Goal: Information Seeking & Learning: Learn about a topic

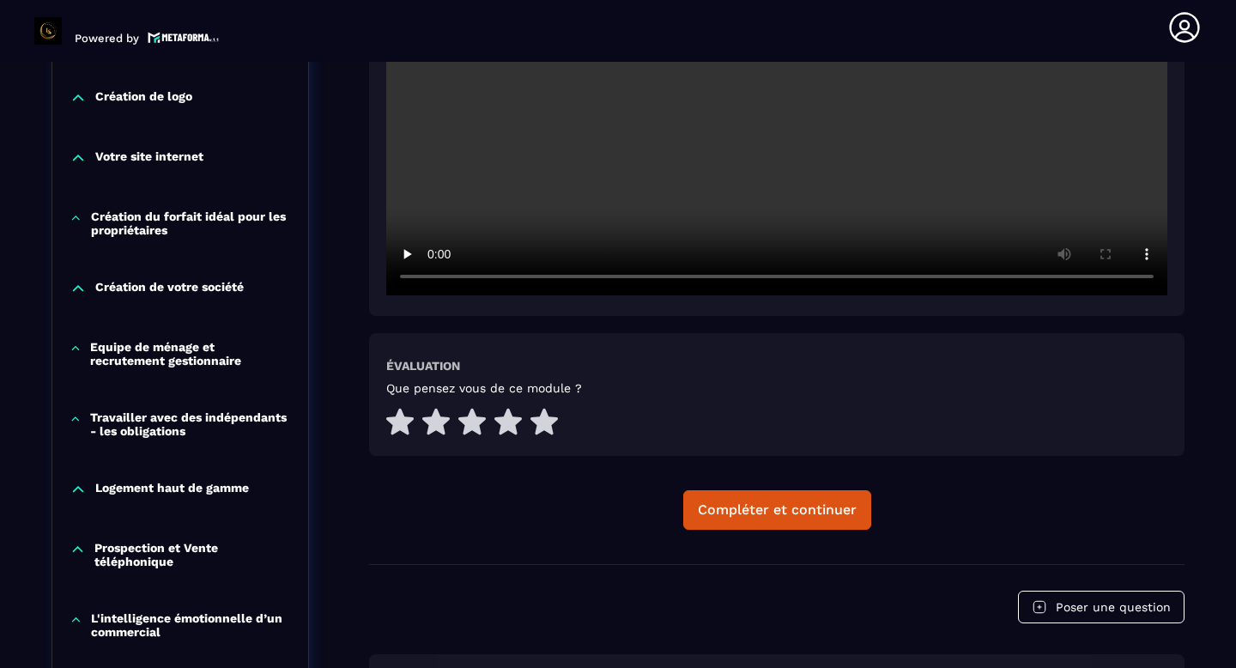
scroll to position [694, 0]
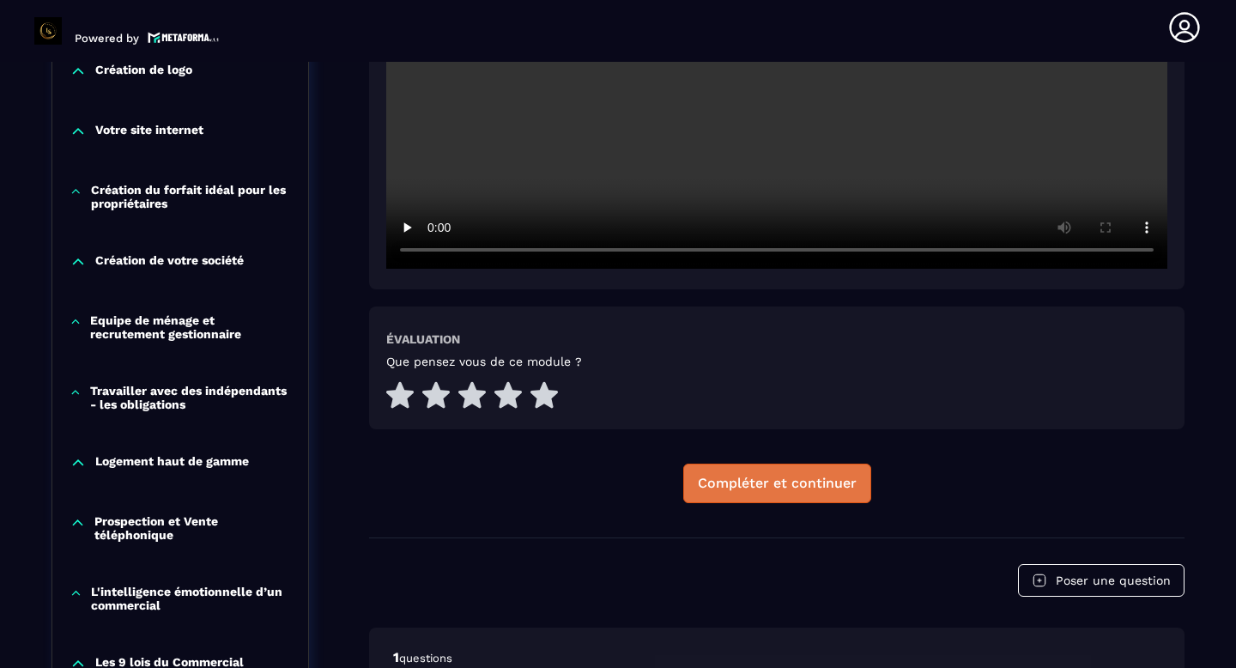
click at [782, 487] on div "Compléter et continuer" at bounding box center [777, 483] width 159 height 17
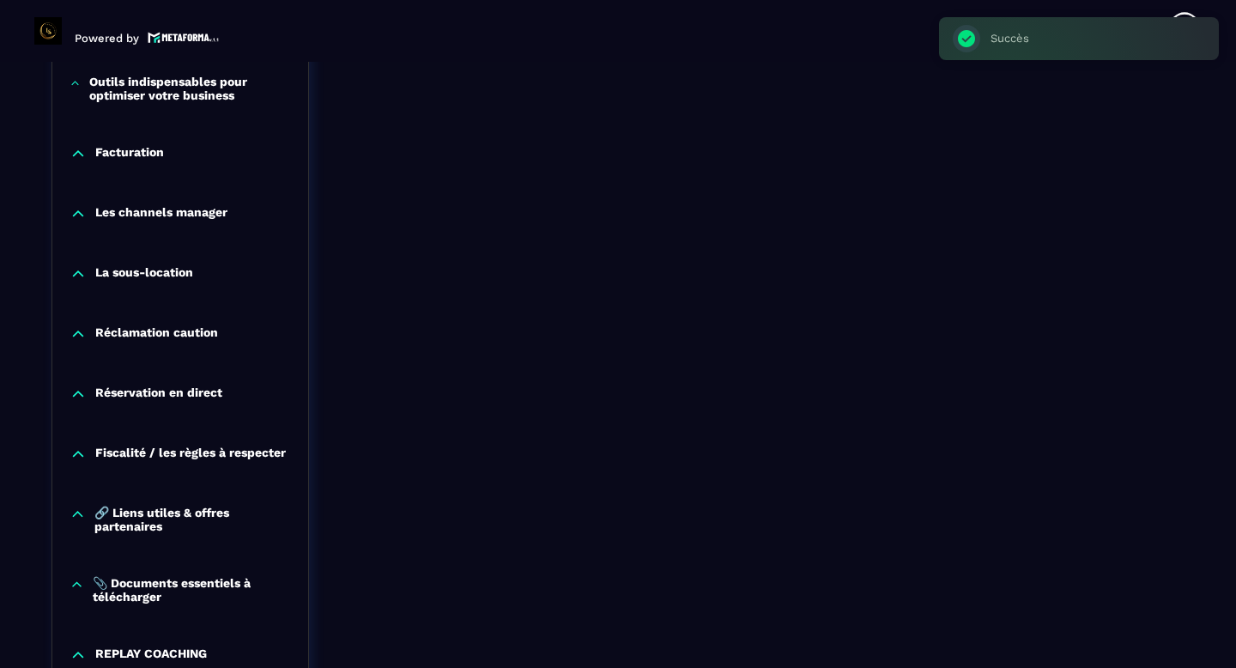
scroll to position [1775, 0]
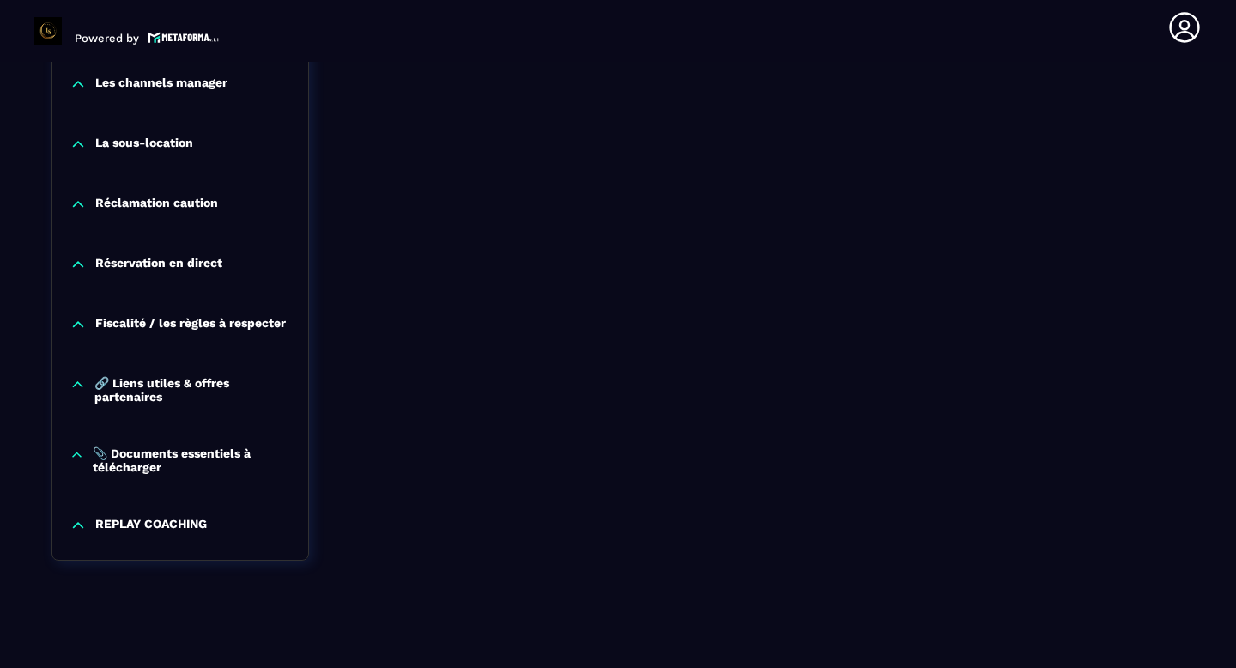
click at [118, 523] on p "REPLAY COACHING" at bounding box center [151, 525] width 112 height 17
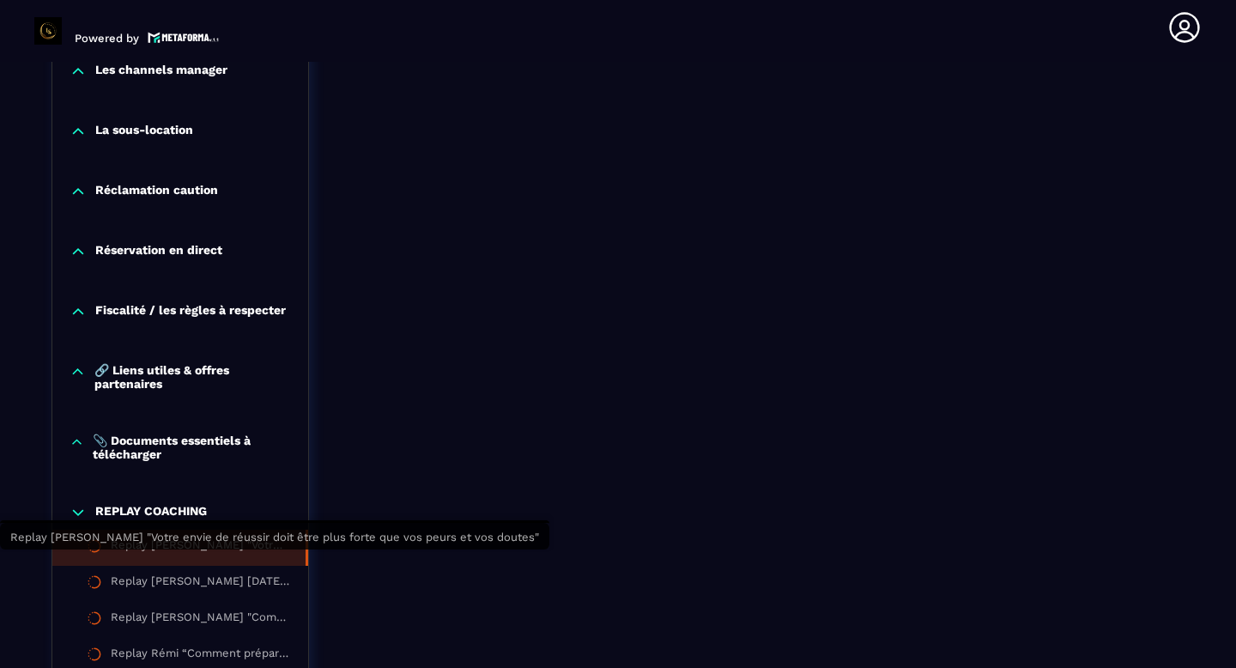
click at [189, 557] on div "Replay [PERSON_NAME] "Votre envie de réussir doit être plus forte que vos peurs…" at bounding box center [200, 547] width 178 height 19
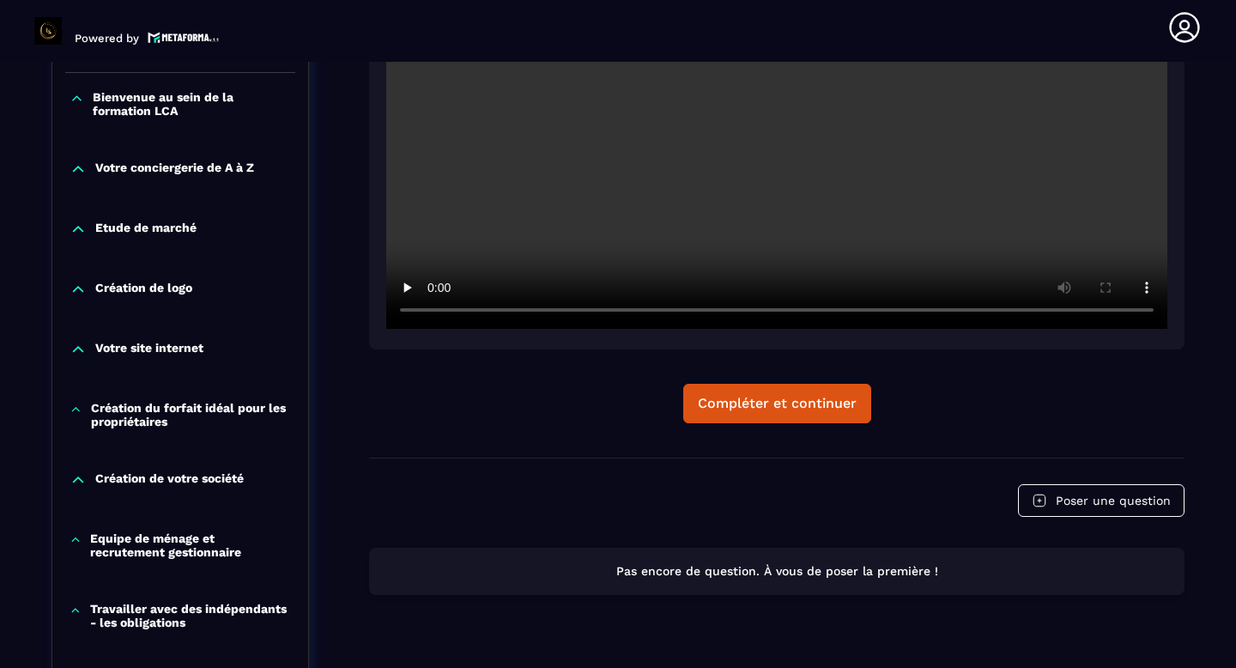
scroll to position [476, 0]
click at [780, 401] on div "Compléter et continuer" at bounding box center [777, 402] width 159 height 17
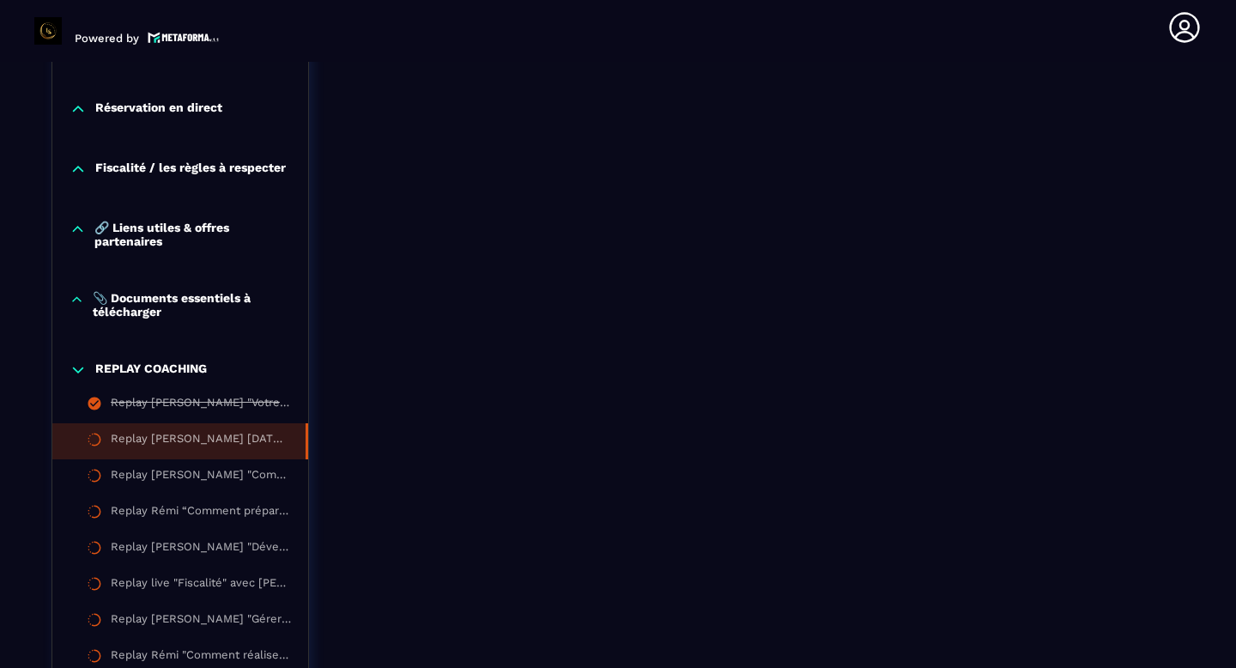
scroll to position [1924, 0]
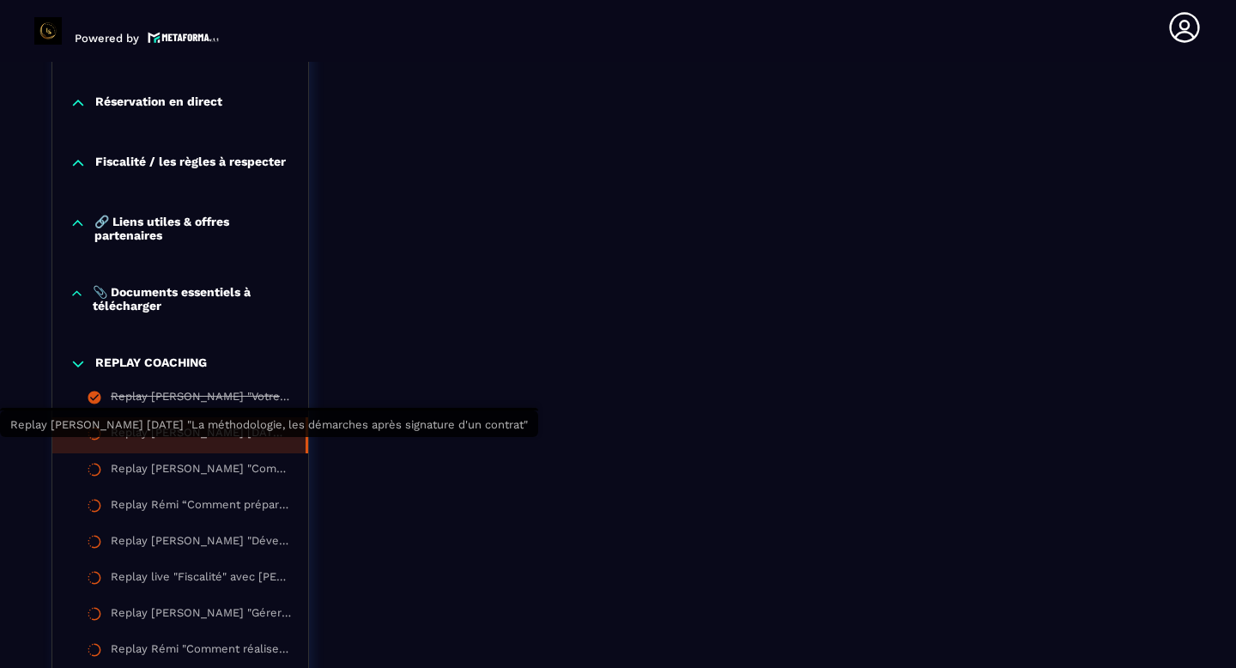
click at [190, 445] on div "Replay [PERSON_NAME] [DATE] "La méthodologie, les démarches après signature d'u…" at bounding box center [200, 435] width 178 height 19
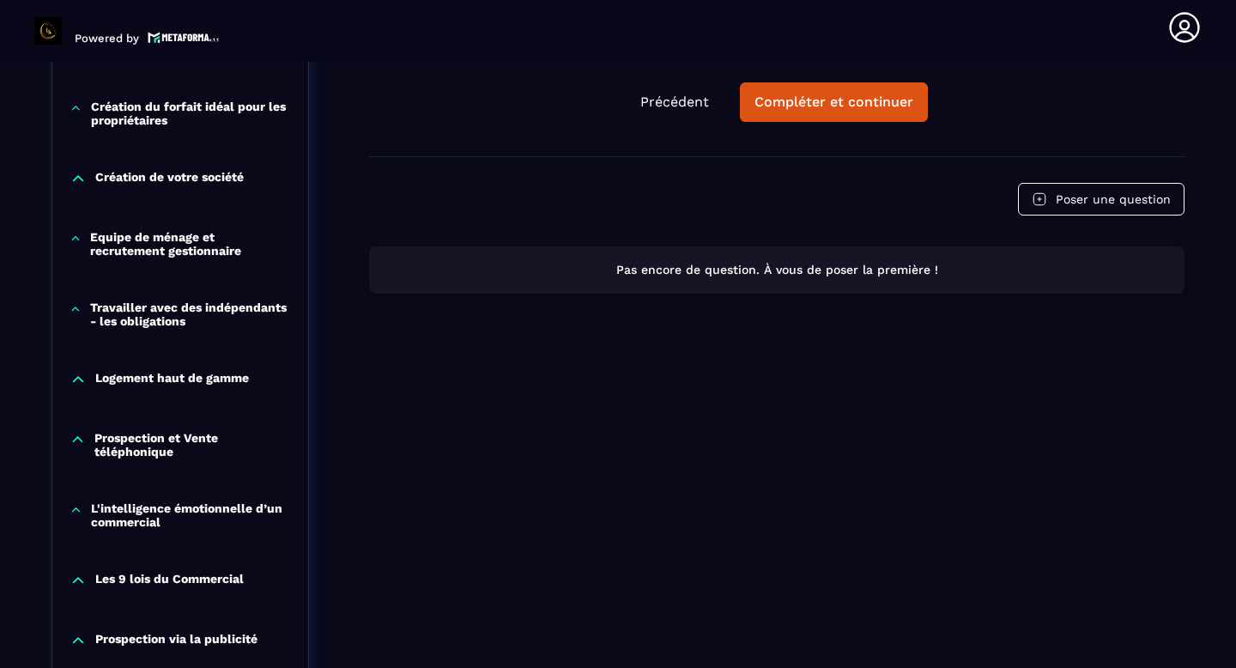
scroll to position [761, 0]
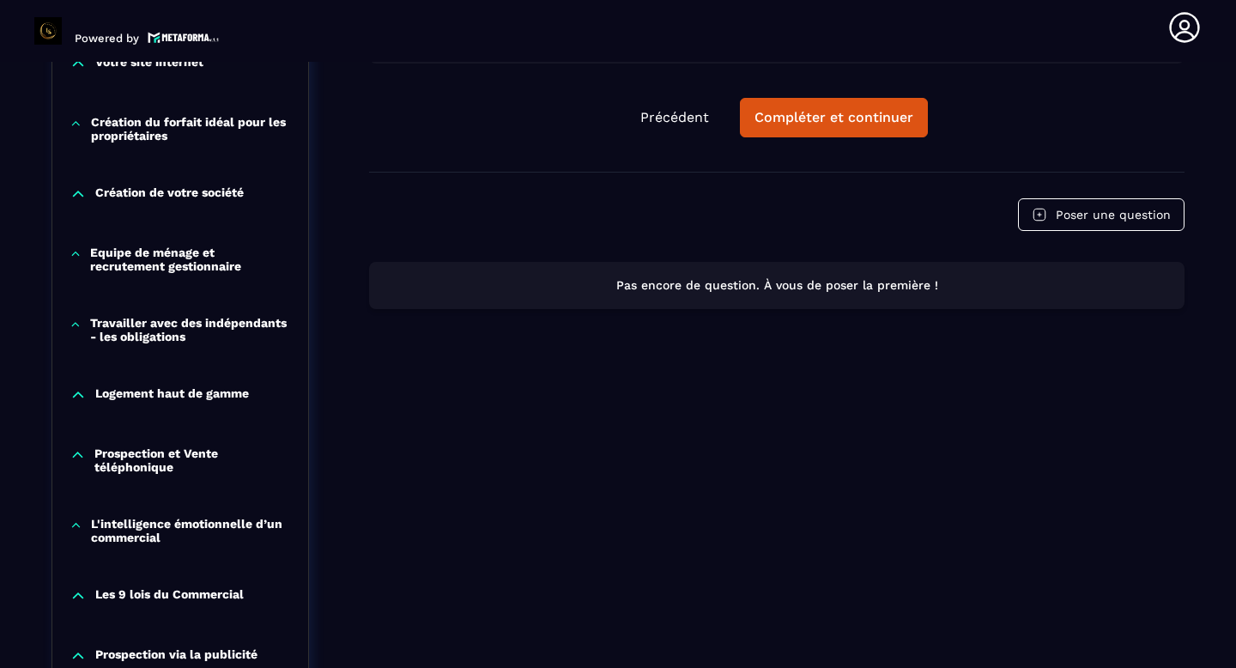
click at [842, 118] on div "Compléter et continuer" at bounding box center [834, 117] width 159 height 17
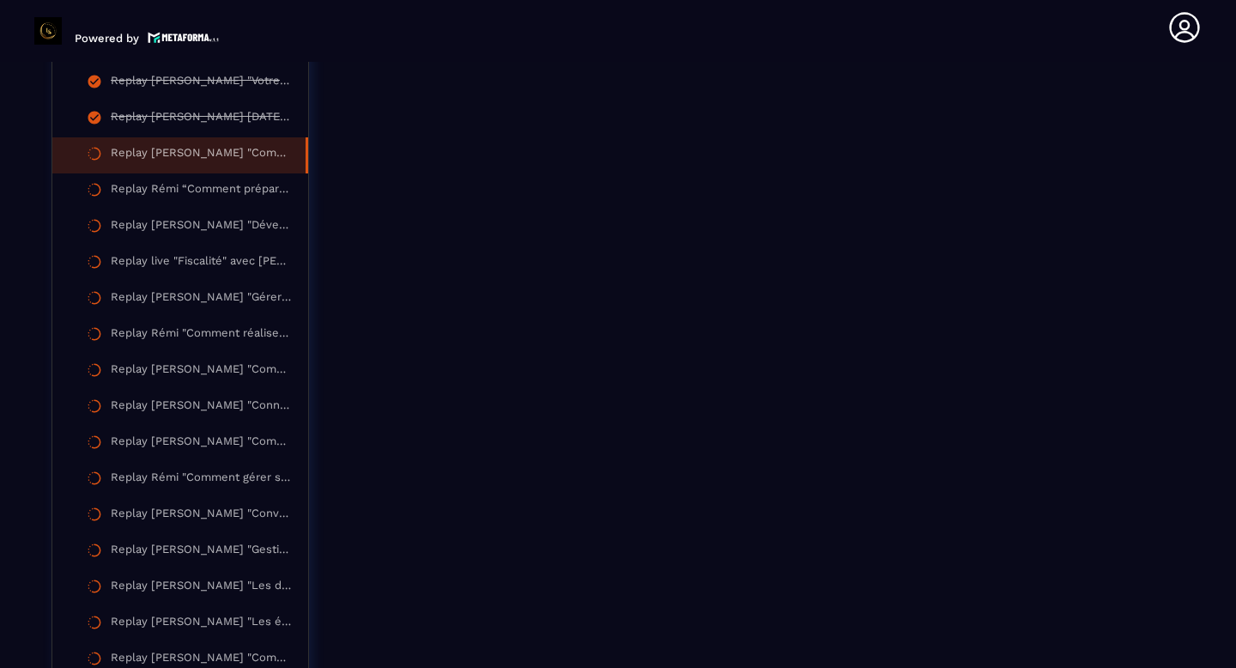
scroll to position [2231, 0]
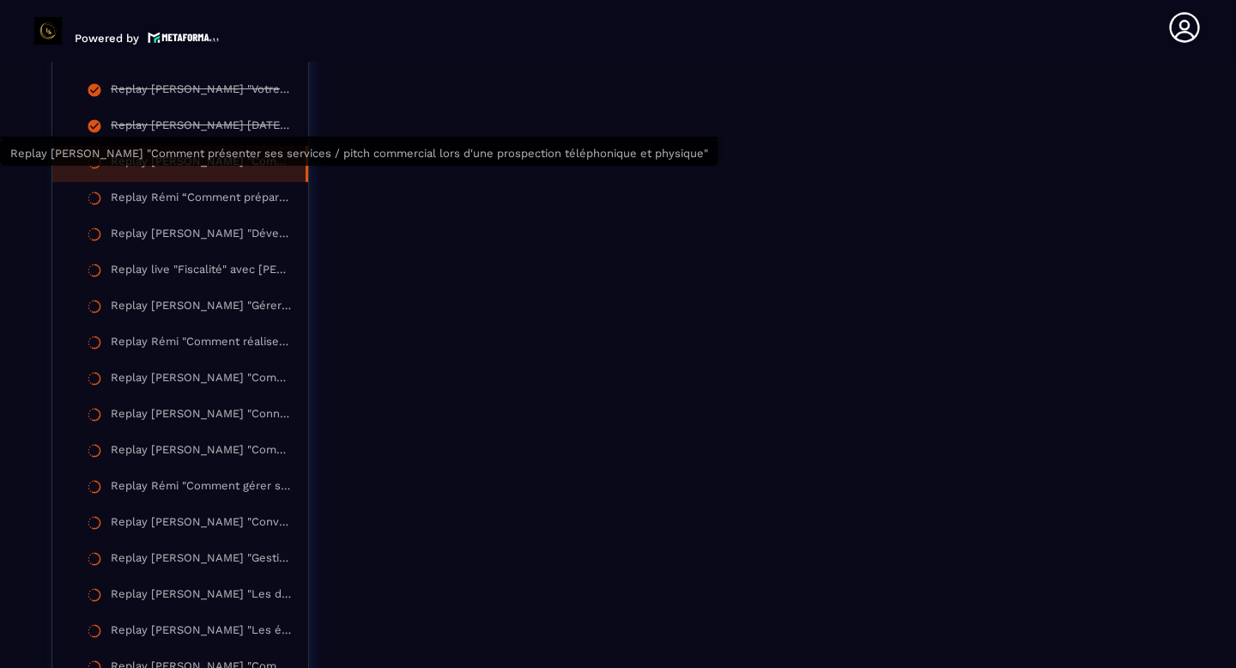
click at [211, 173] on div "Replay [PERSON_NAME] "Comment présenter ses services / pitch commercial lors d'…" at bounding box center [200, 164] width 178 height 19
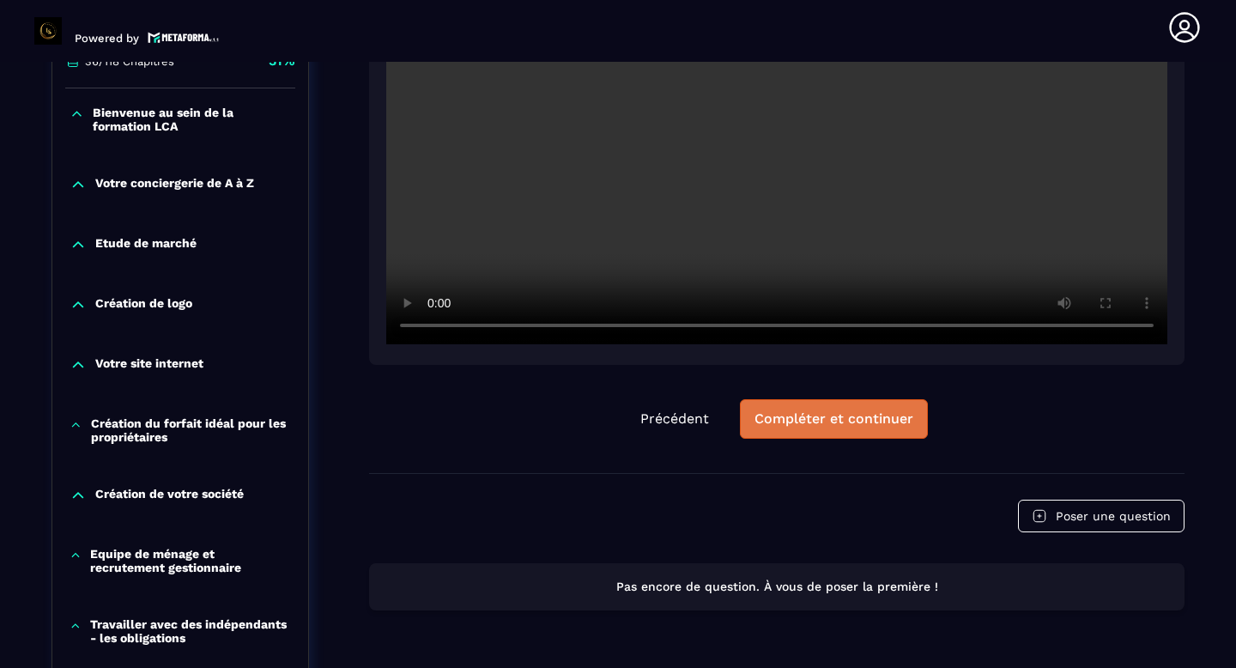
scroll to position [464, 0]
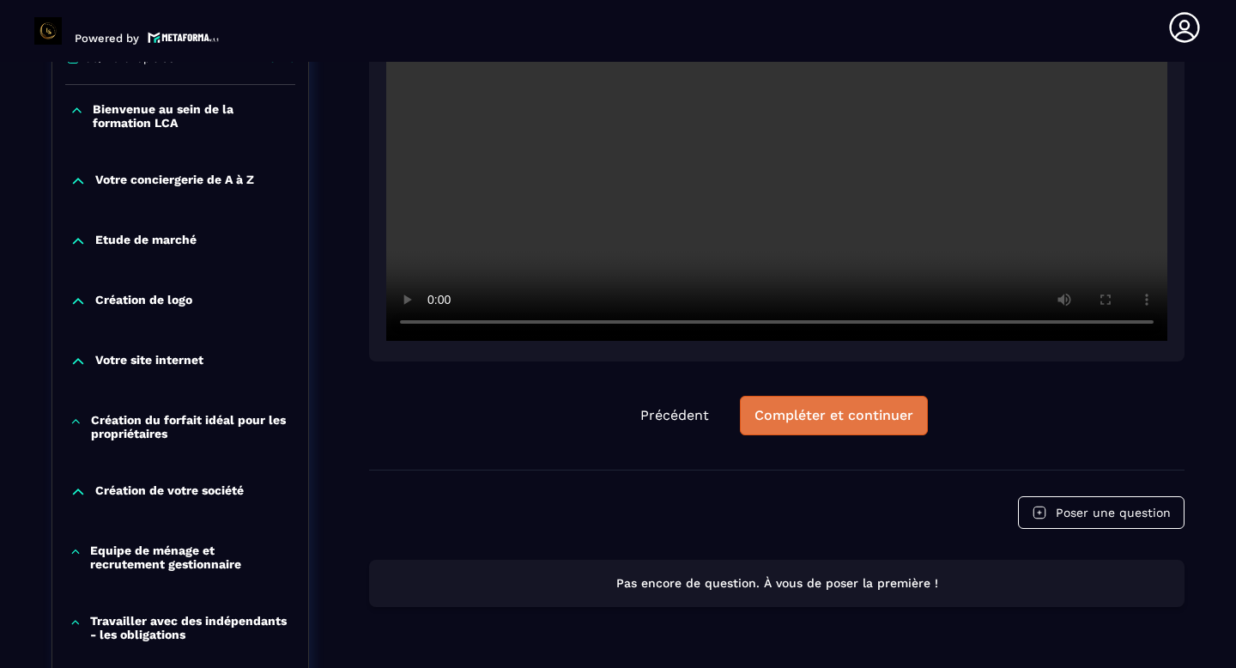
click at [828, 421] on div "Compléter et continuer" at bounding box center [834, 415] width 159 height 17
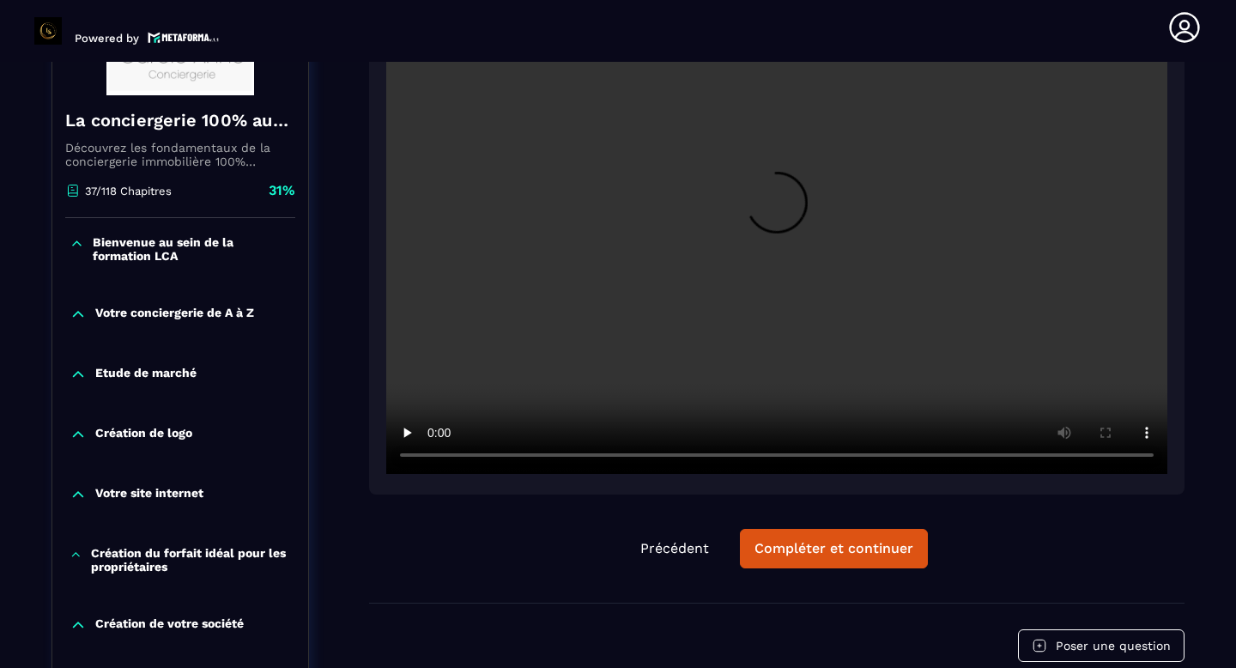
scroll to position [331, 0]
click at [165, 240] on p "Bienvenue au sein de la formation LCA" at bounding box center [192, 247] width 198 height 27
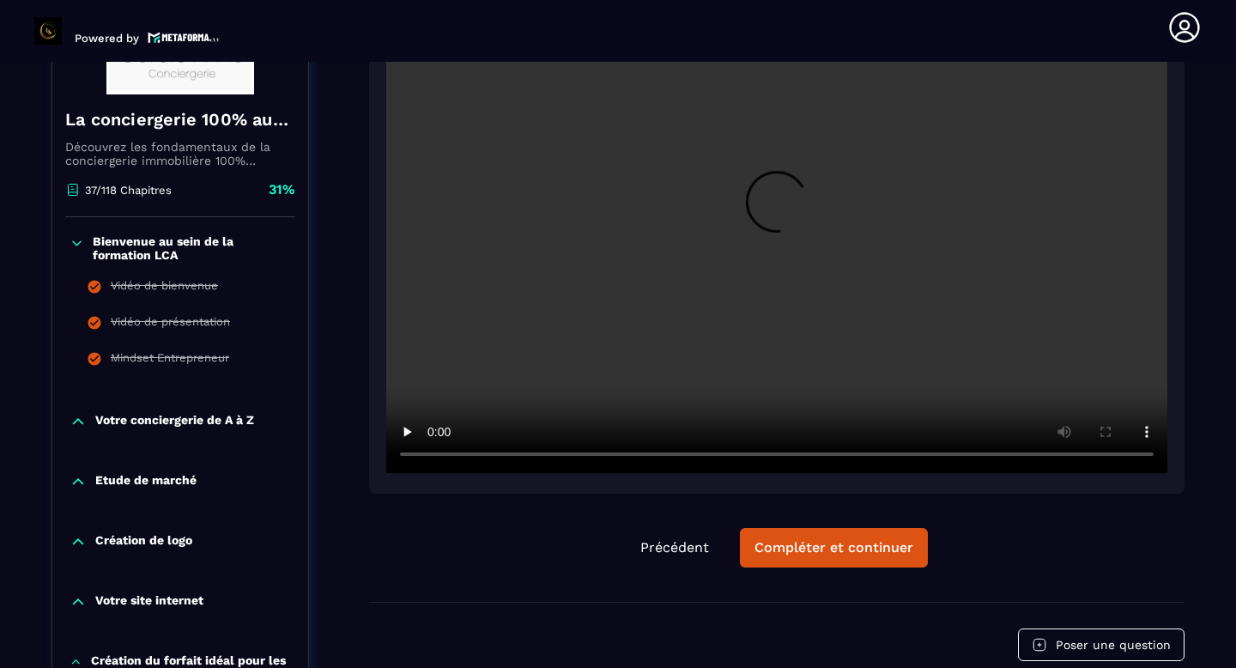
click at [163, 256] on p "Bienvenue au sein de la formation LCA" at bounding box center [192, 247] width 198 height 27
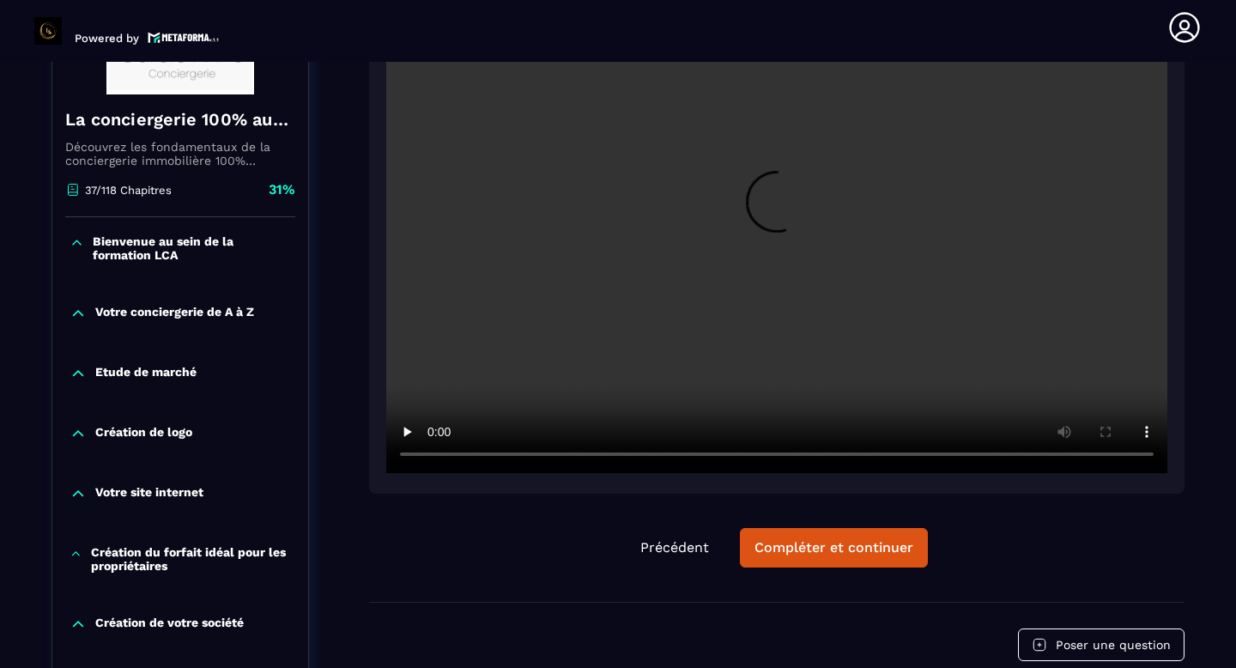
click at [163, 313] on p "Votre conciergerie de A à Z" at bounding box center [174, 313] width 159 height 17
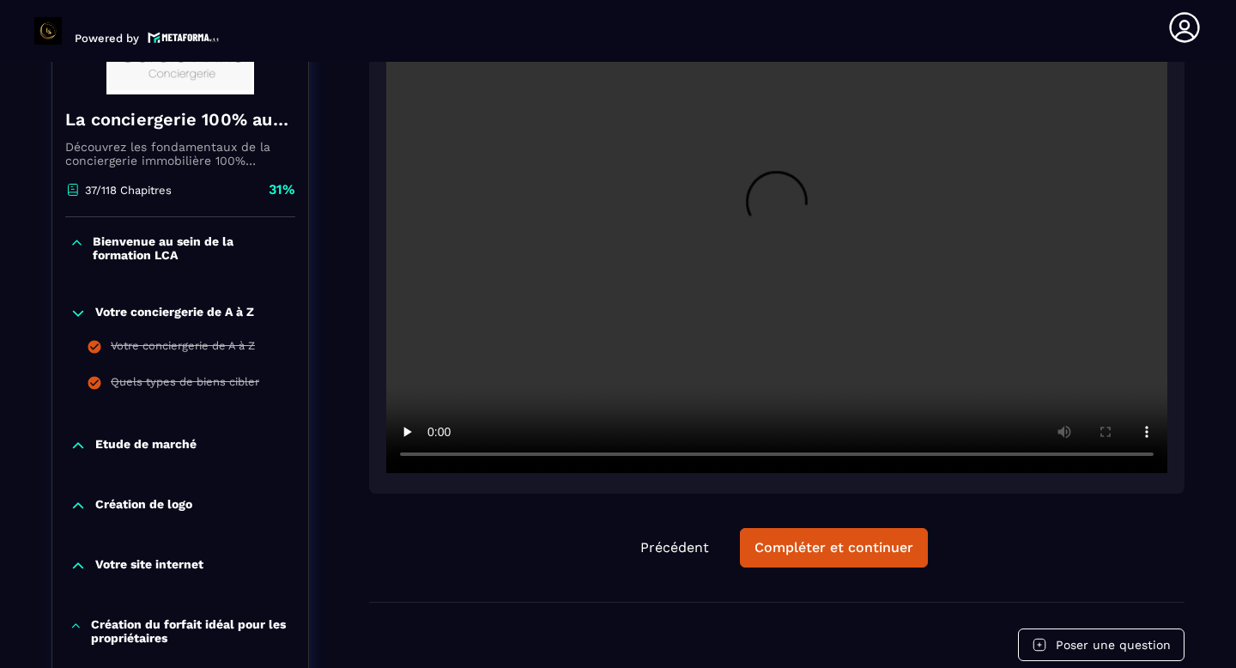
click at [162, 312] on p "Votre conciergerie de A à Z" at bounding box center [174, 313] width 159 height 17
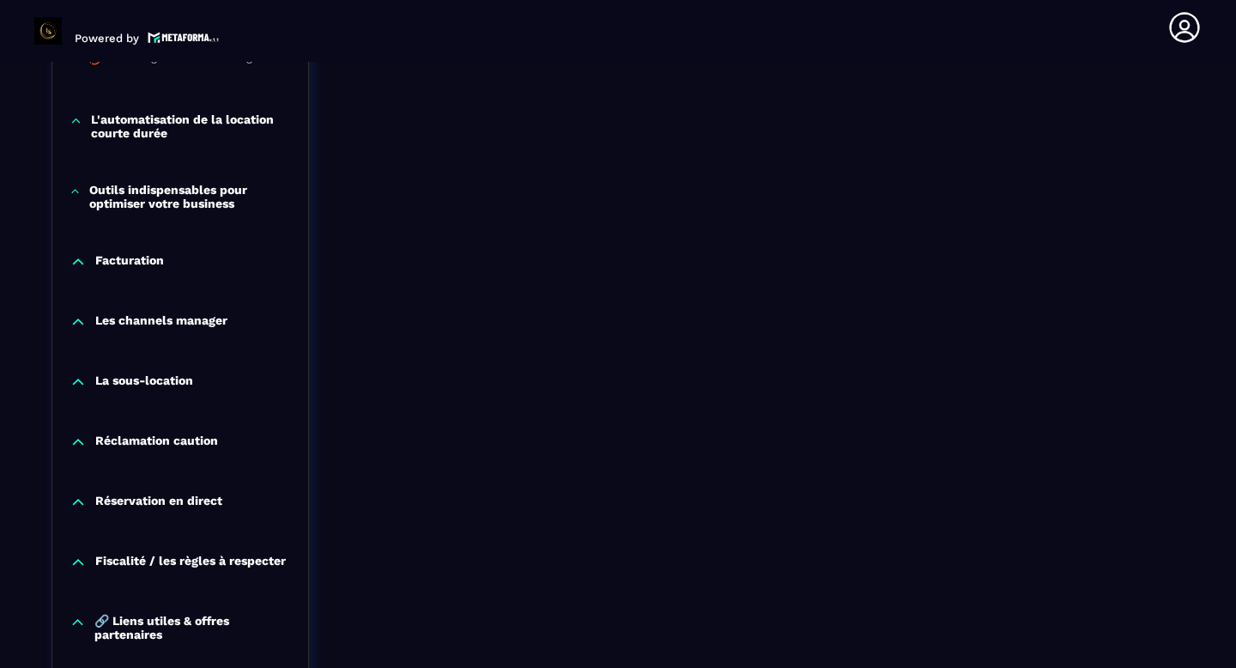
scroll to position [1537, 0]
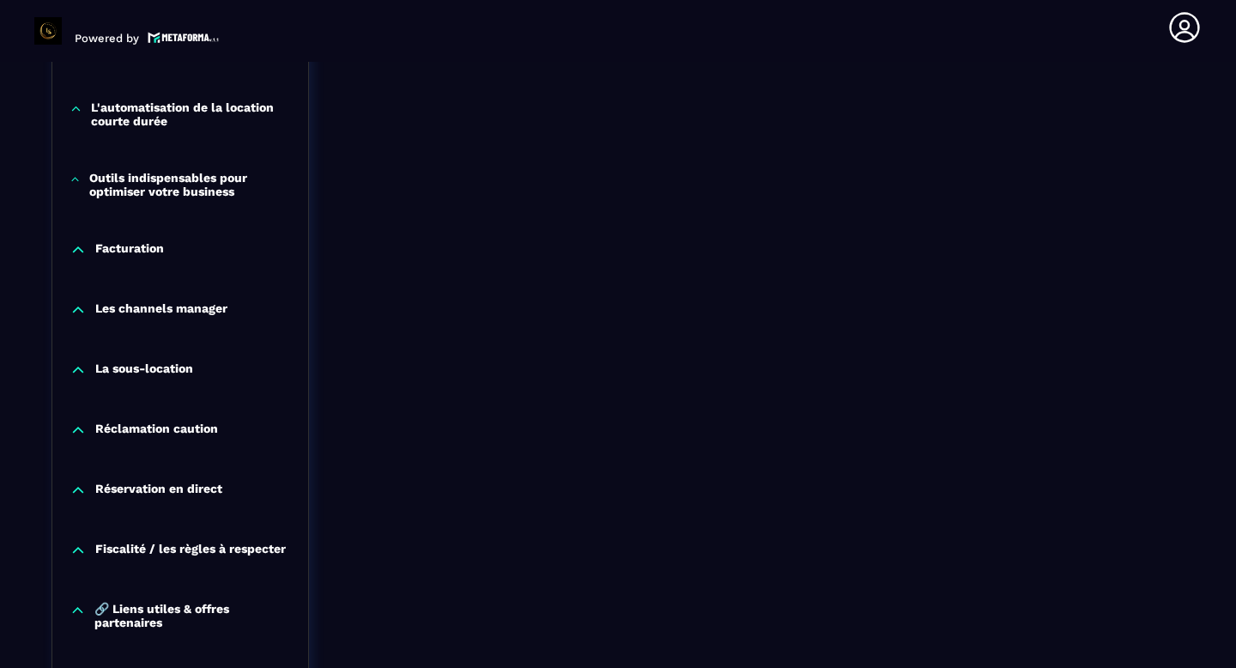
click at [163, 386] on div "La sous-location" at bounding box center [180, 374] width 256 height 60
click at [162, 379] on p "La sous-location" at bounding box center [144, 369] width 98 height 17
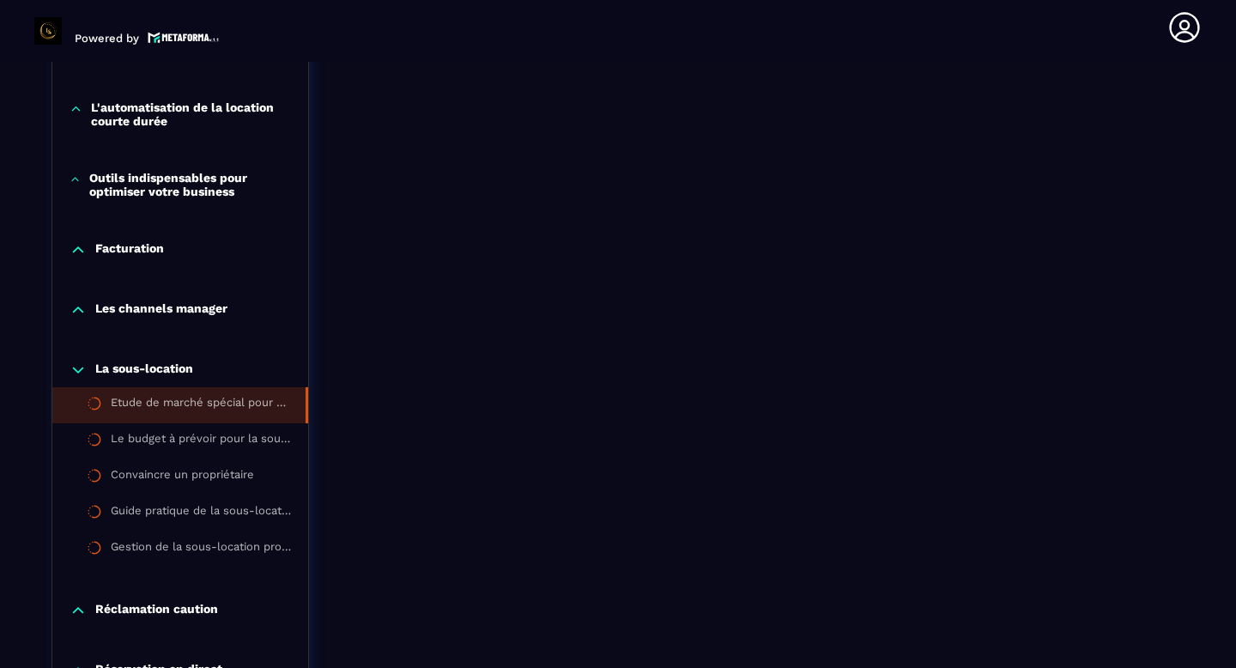
click at [203, 410] on div "Etude de marché spécial pour sous location" at bounding box center [200, 405] width 178 height 19
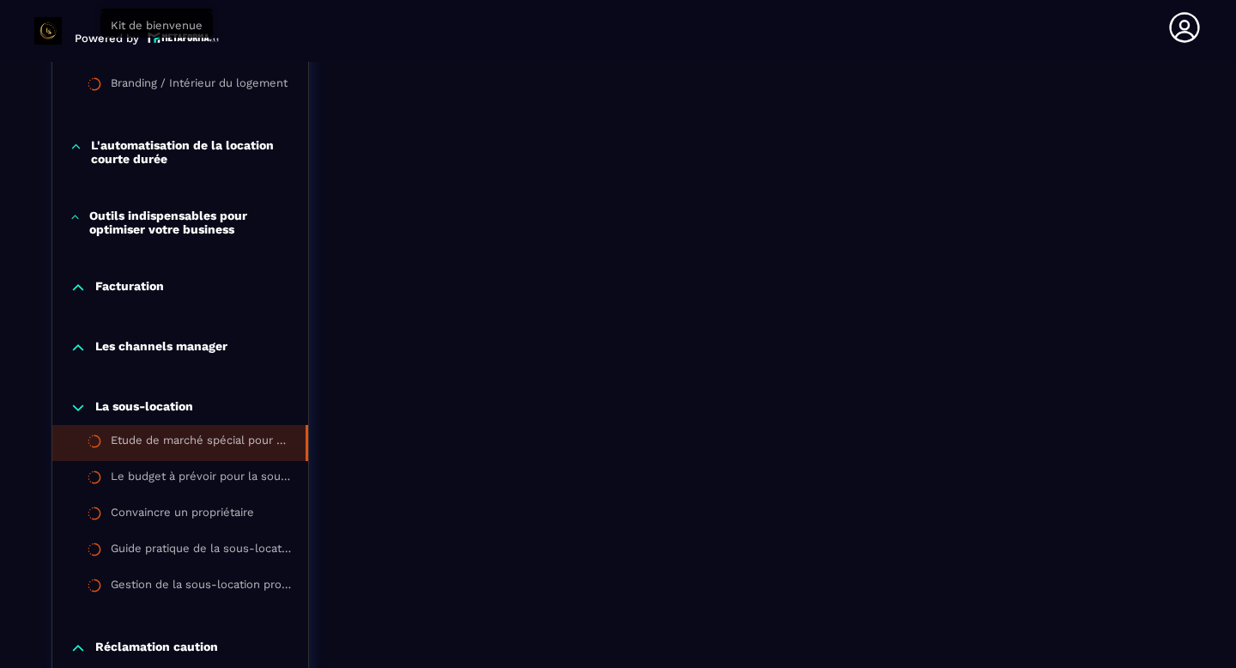
scroll to position [1506, 0]
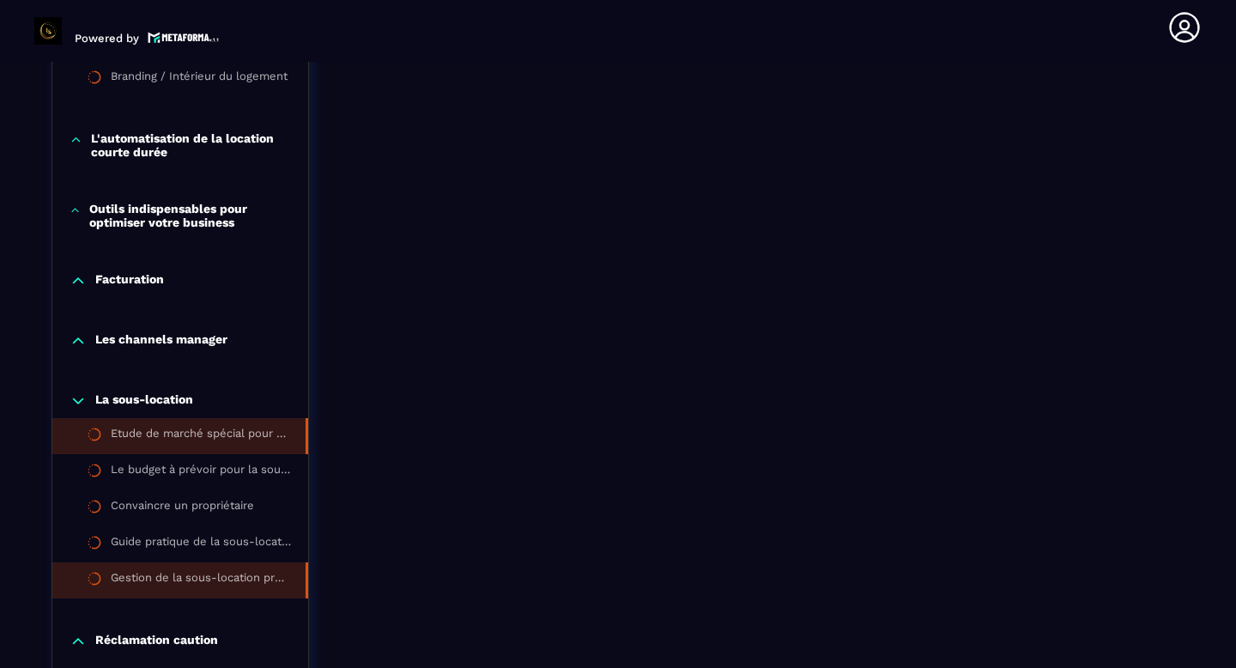
click at [185, 575] on li "Gestion de la sous-location professionnelle en entreprise" at bounding box center [180, 580] width 256 height 36
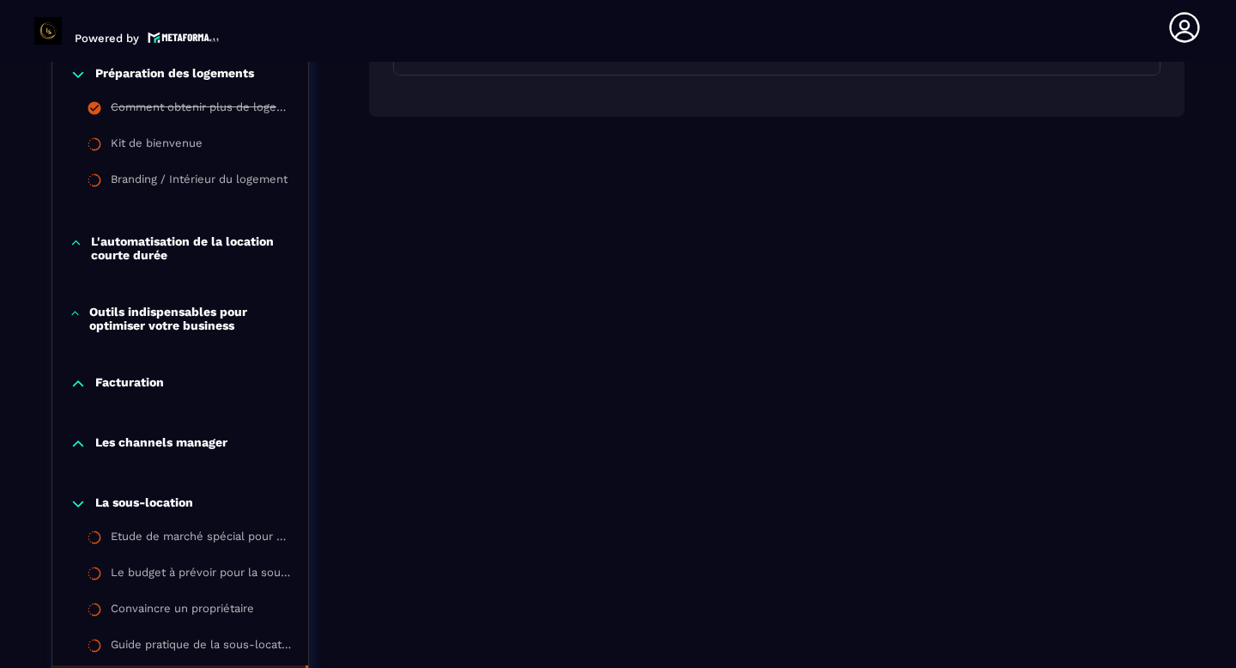
scroll to position [1404, 0]
click at [201, 329] on p "Outils indispensables pour optimiser votre business" at bounding box center [190, 317] width 202 height 27
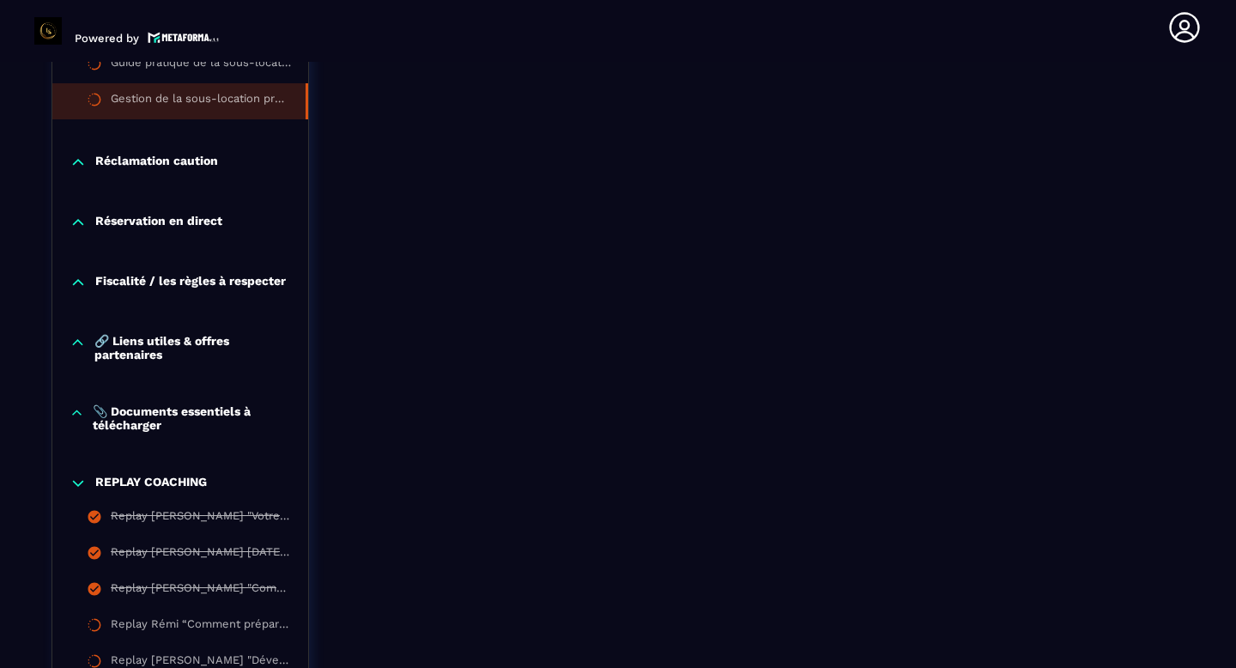
scroll to position [2059, 0]
click at [203, 427] on p "📎 Documents essentiels à télécharger" at bounding box center [192, 416] width 198 height 27
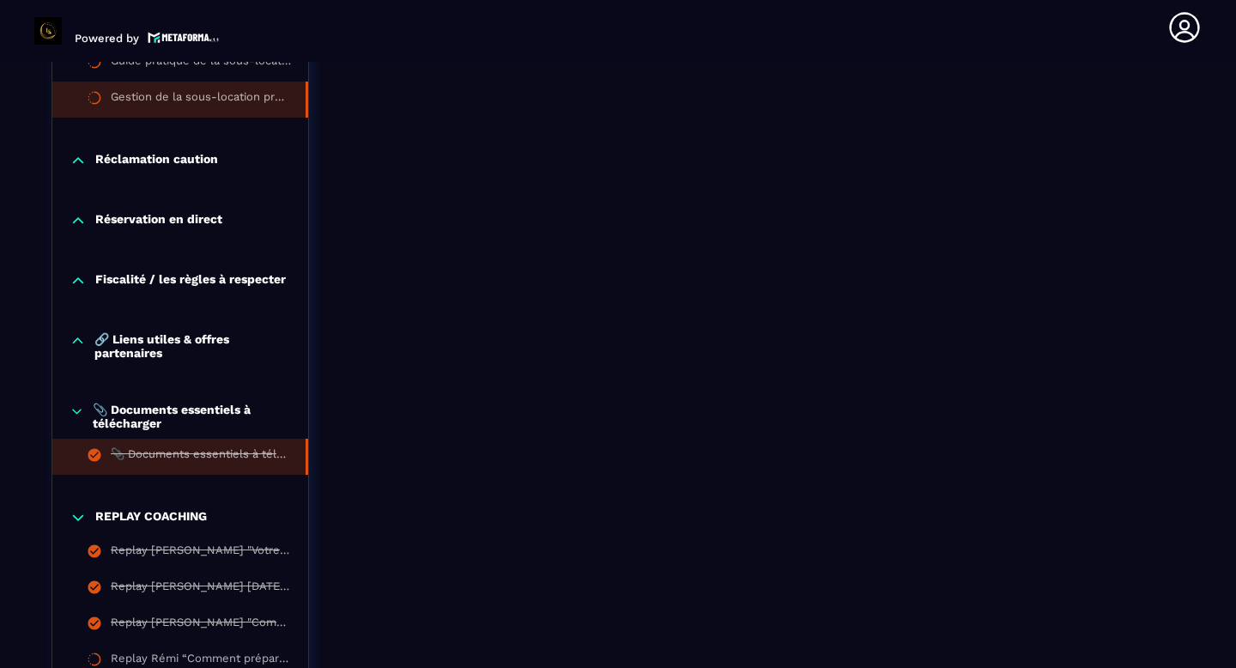
click at [209, 459] on div "📎 Documents essentiels à télécharger" at bounding box center [200, 456] width 178 height 19
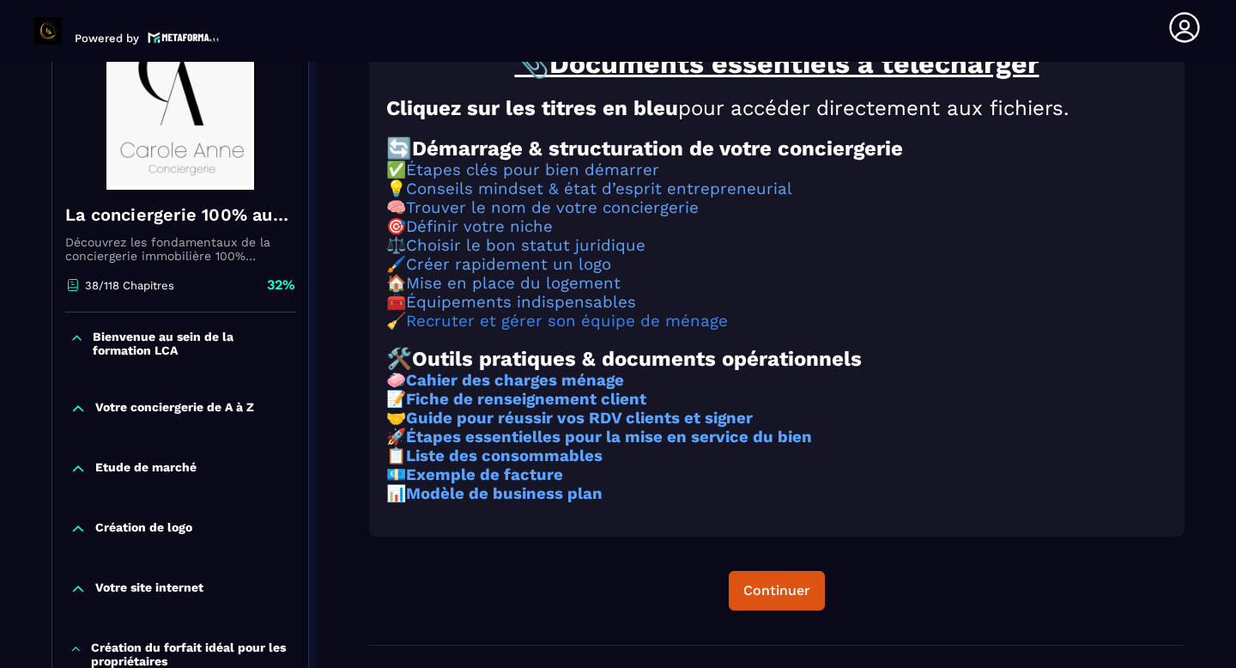
scroll to position [238, 0]
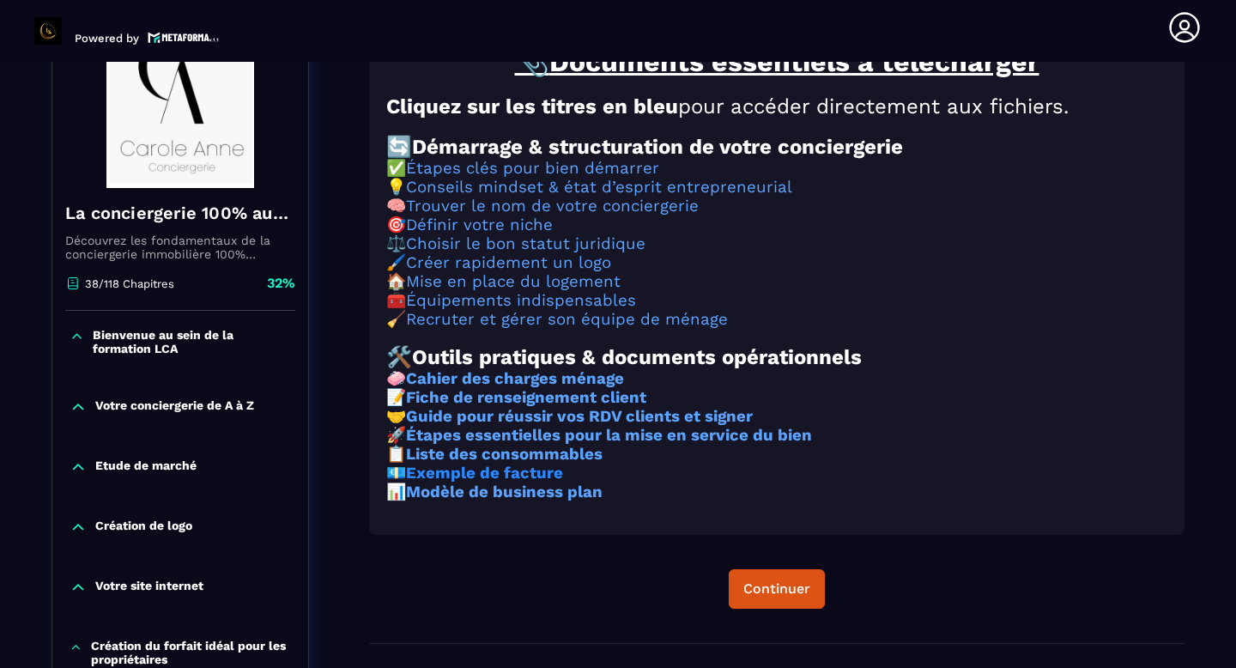
click at [555, 482] on strong "Exemple de facture" at bounding box center [484, 473] width 157 height 19
click at [518, 501] on strong "Modèle de business plan" at bounding box center [504, 491] width 197 height 19
